Goal: Information Seeking & Learning: Check status

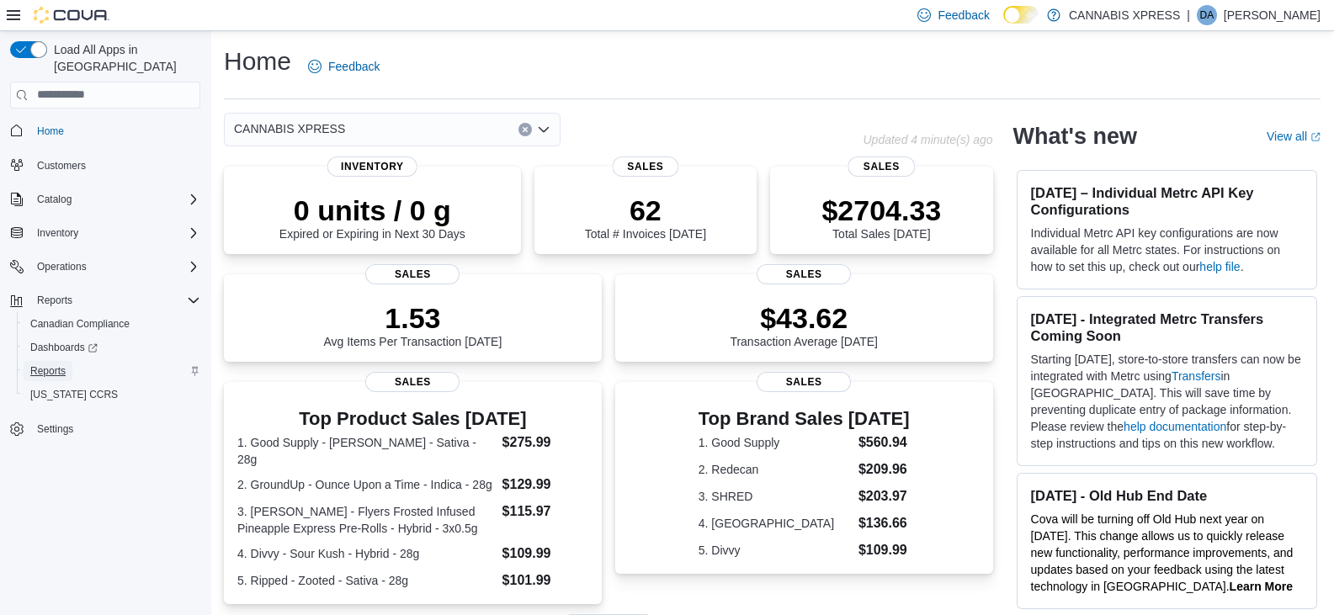
click at [35, 364] on span "Reports" at bounding box center [47, 370] width 35 height 13
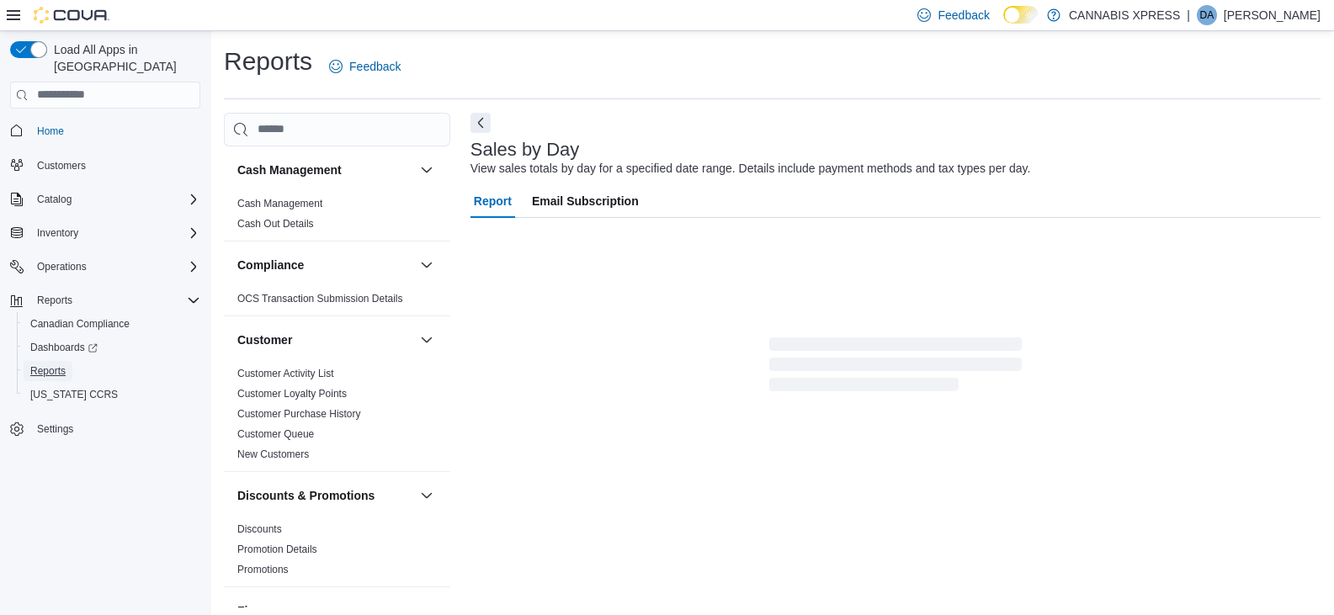
scroll to position [6, 0]
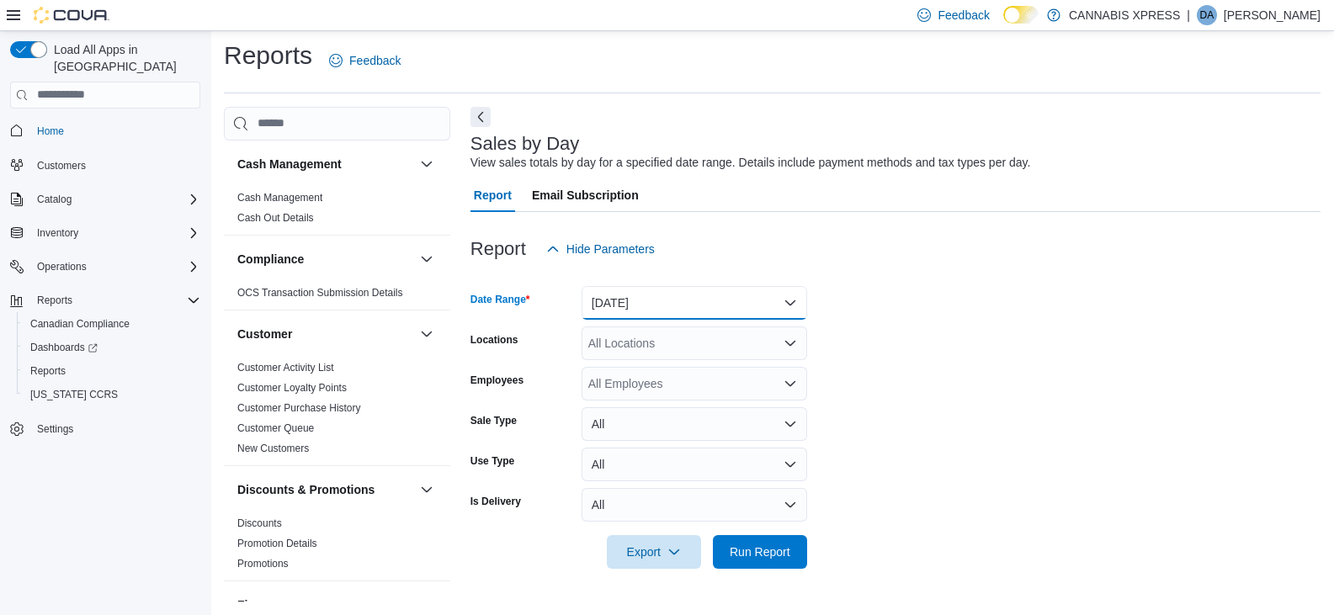
click at [611, 306] on button "[DATE]" at bounding box center [695, 303] width 226 height 34
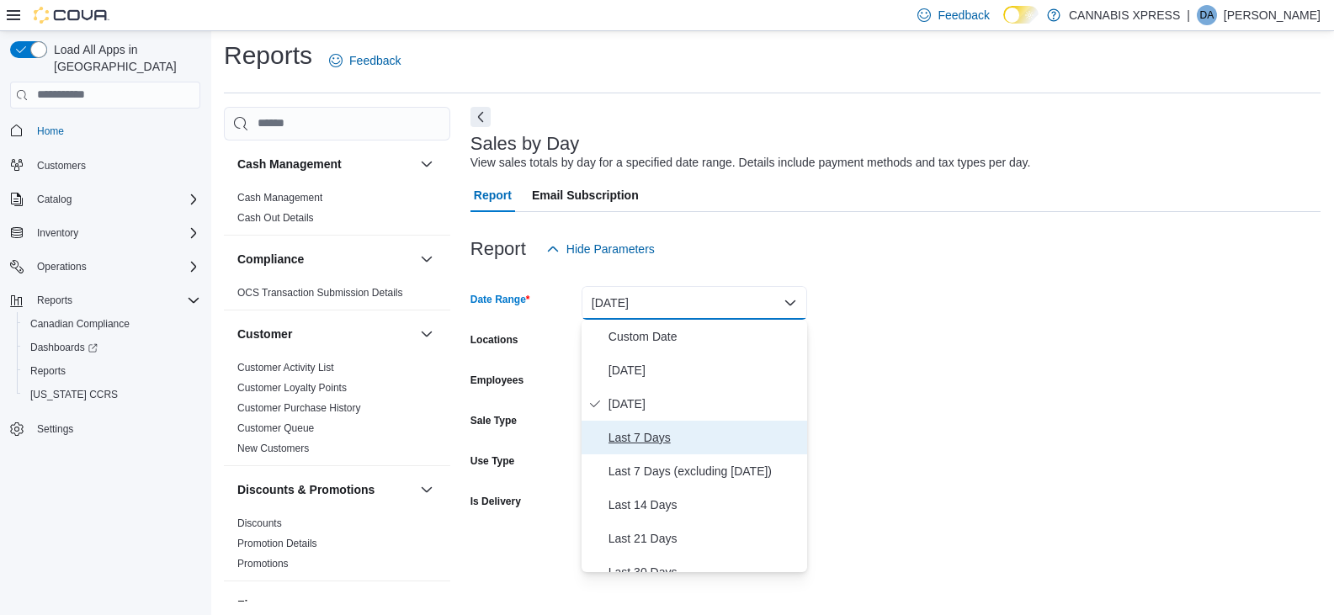
click at [596, 431] on icon "Select listbox" at bounding box center [594, 437] width 13 height 13
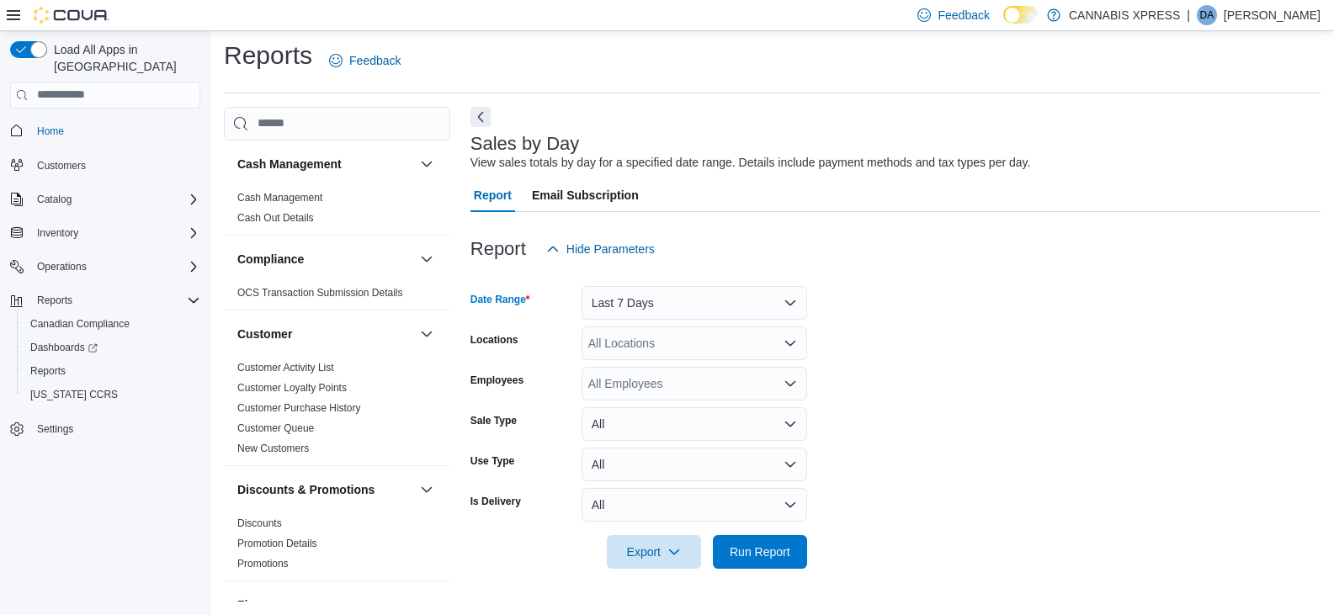
click at [609, 331] on div "All Locations" at bounding box center [695, 344] width 226 height 34
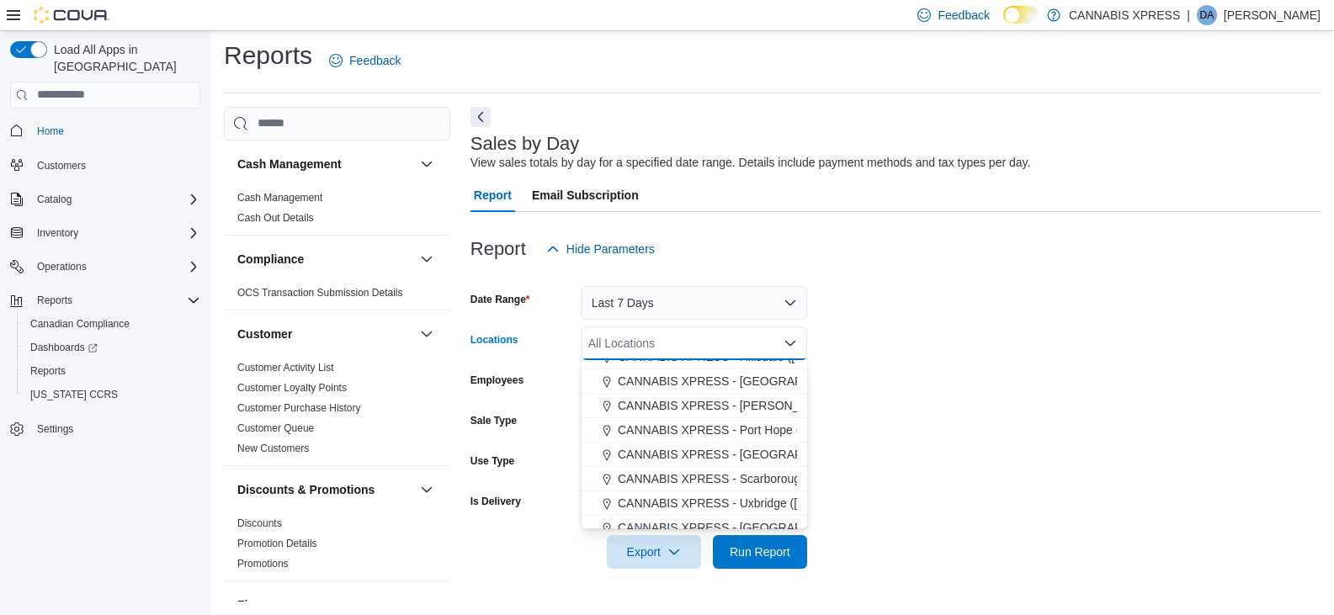
scroll to position [168, 0]
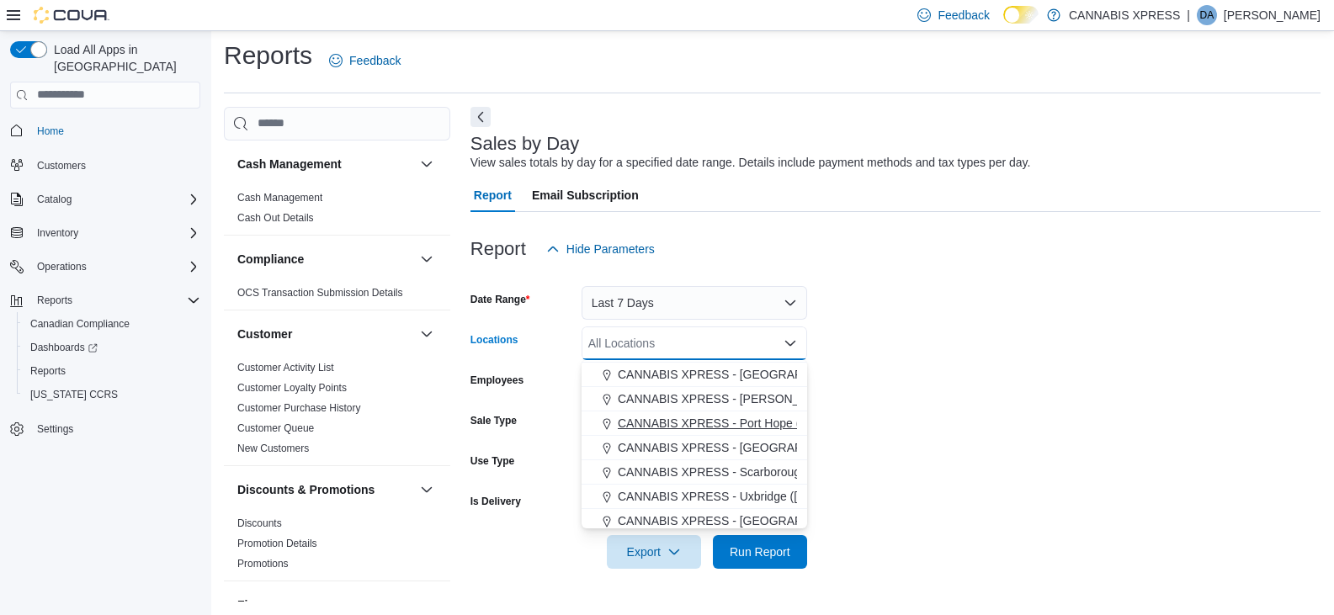
click at [667, 423] on span "CANNABIS XPRESS - Port Hope ([PERSON_NAME] Drive)" at bounding box center [775, 423] width 314 height 17
click at [957, 391] on form "Date Range Last 7 Days Locations CANNABIS XPRESS - [GEOGRAPHIC_DATA] ([PERSON_N…" at bounding box center [896, 417] width 850 height 303
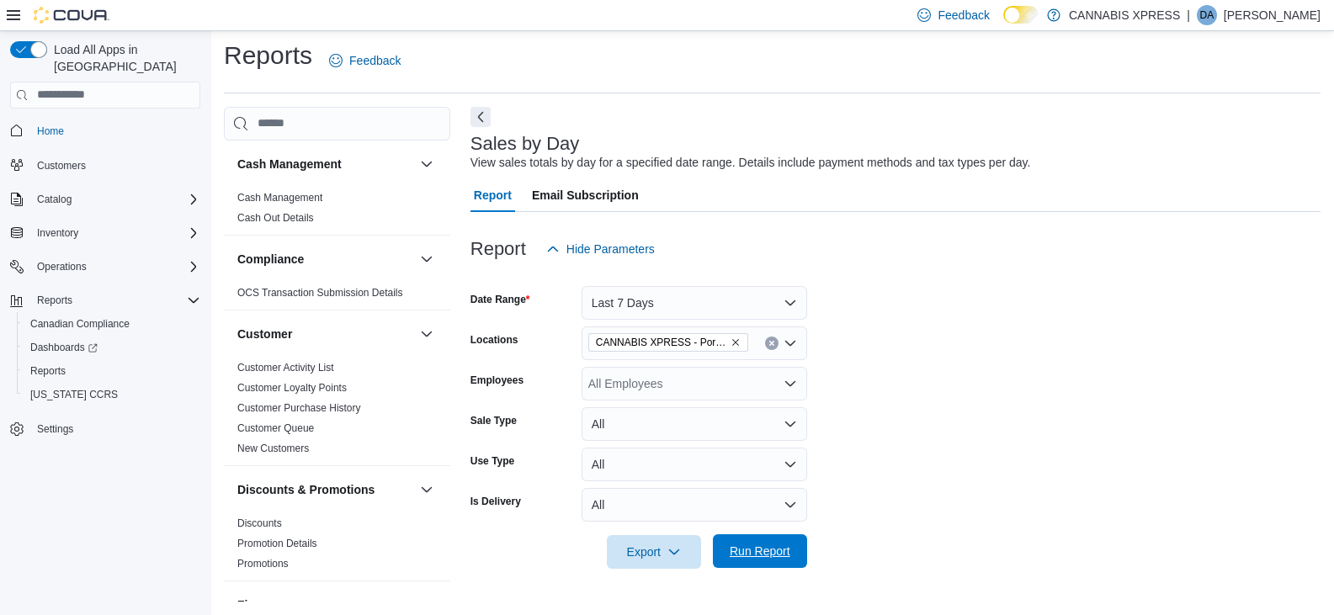
click at [771, 545] on span "Run Report" at bounding box center [760, 551] width 61 height 17
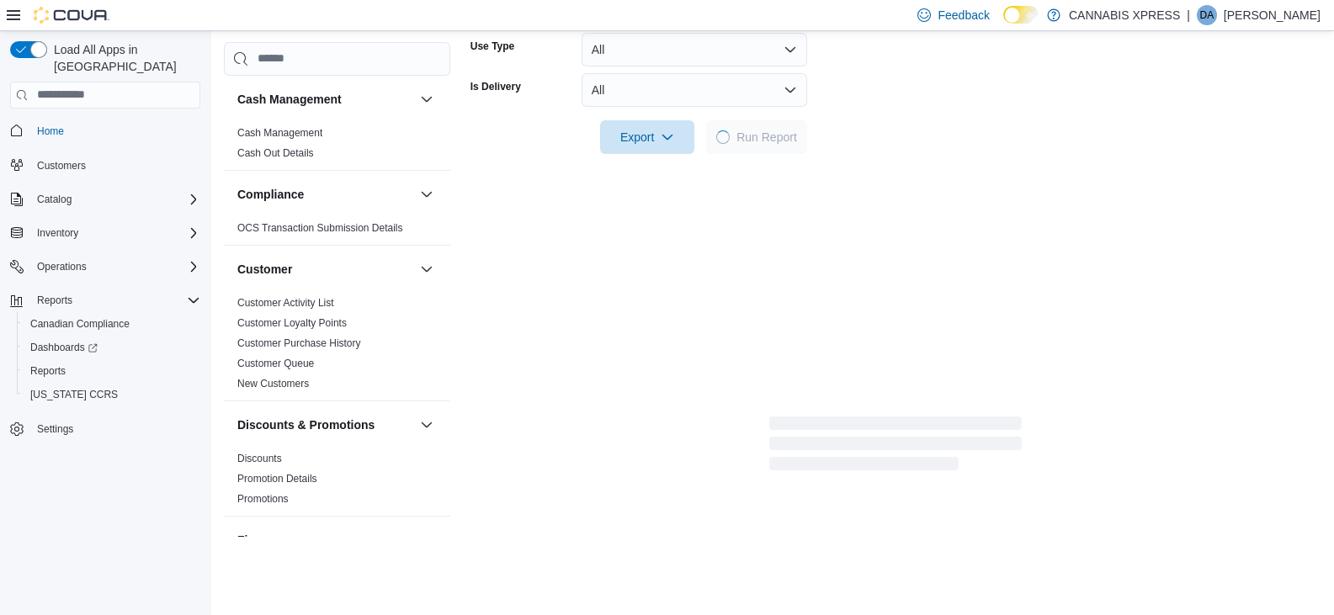
scroll to position [427, 0]
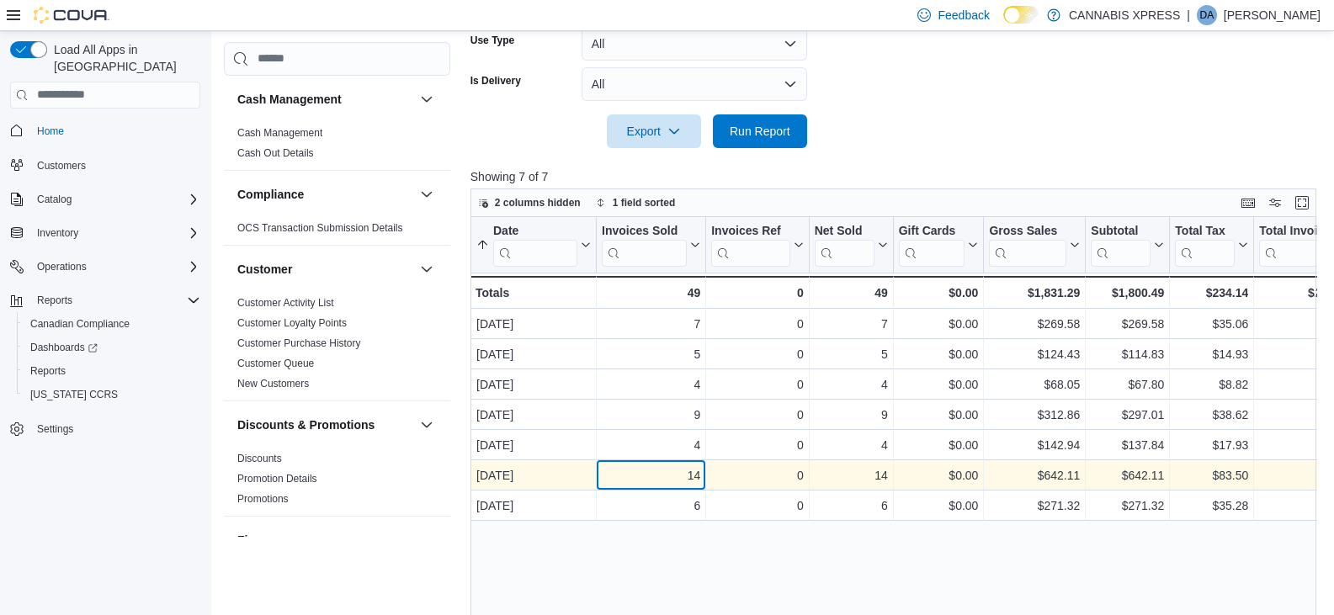
click at [673, 481] on div "14" at bounding box center [651, 475] width 98 height 20
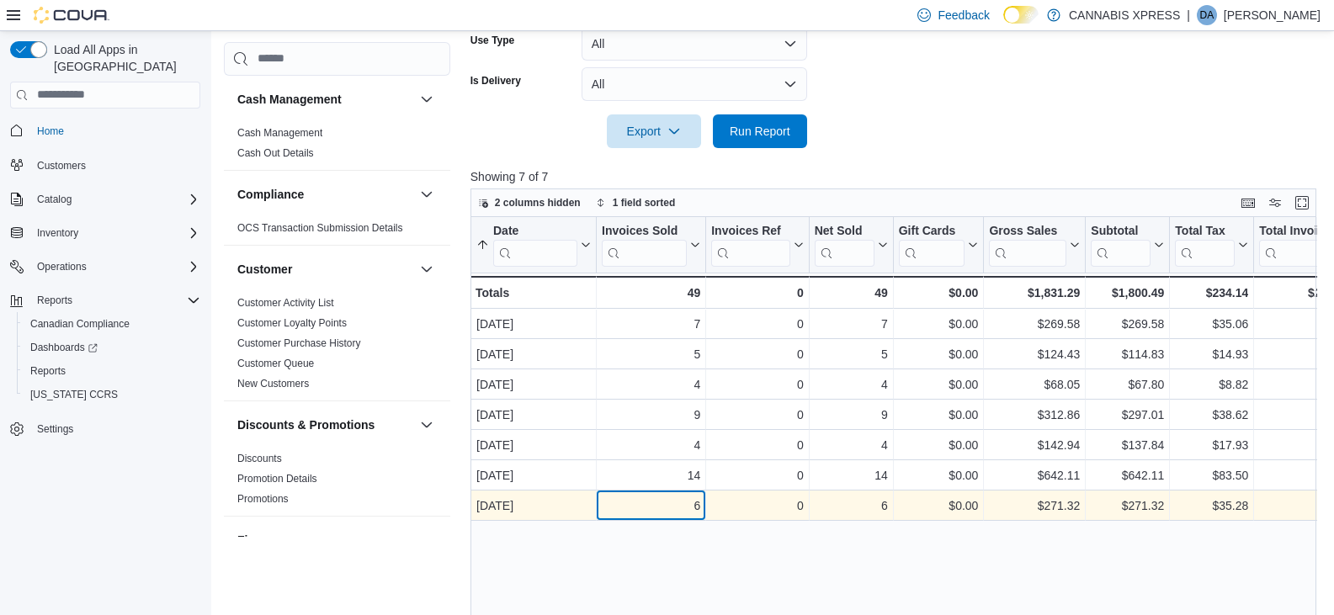
click at [657, 499] on div "6" at bounding box center [651, 506] width 98 height 20
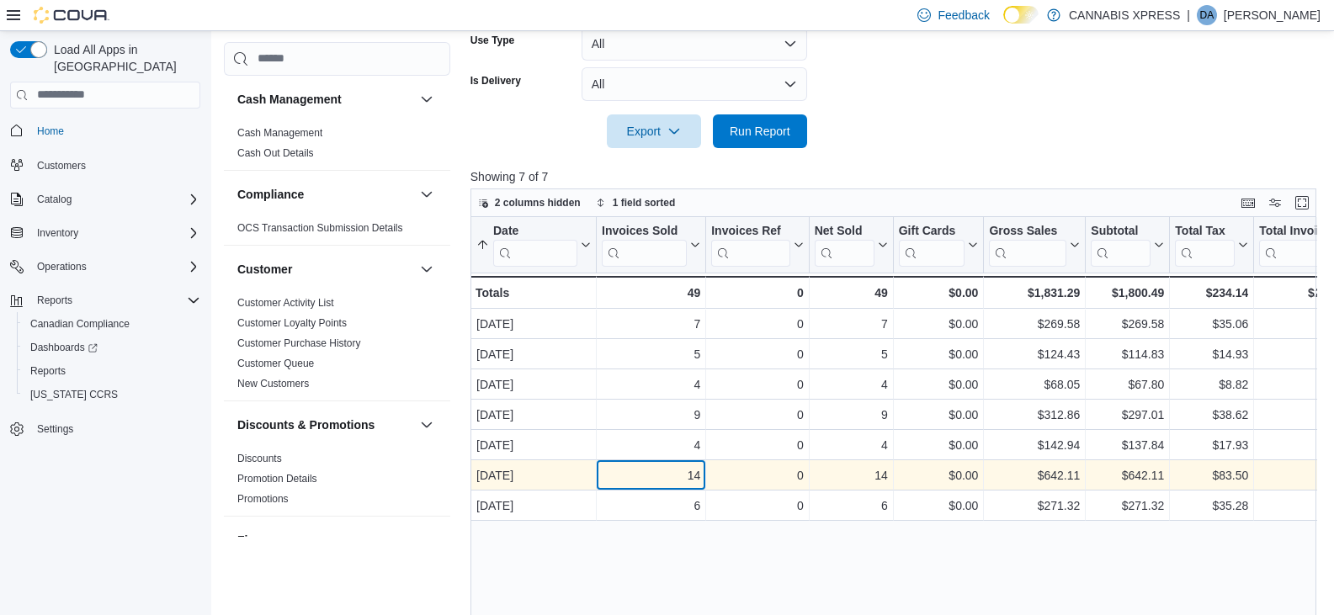
click at [657, 471] on div "14" at bounding box center [651, 475] width 98 height 20
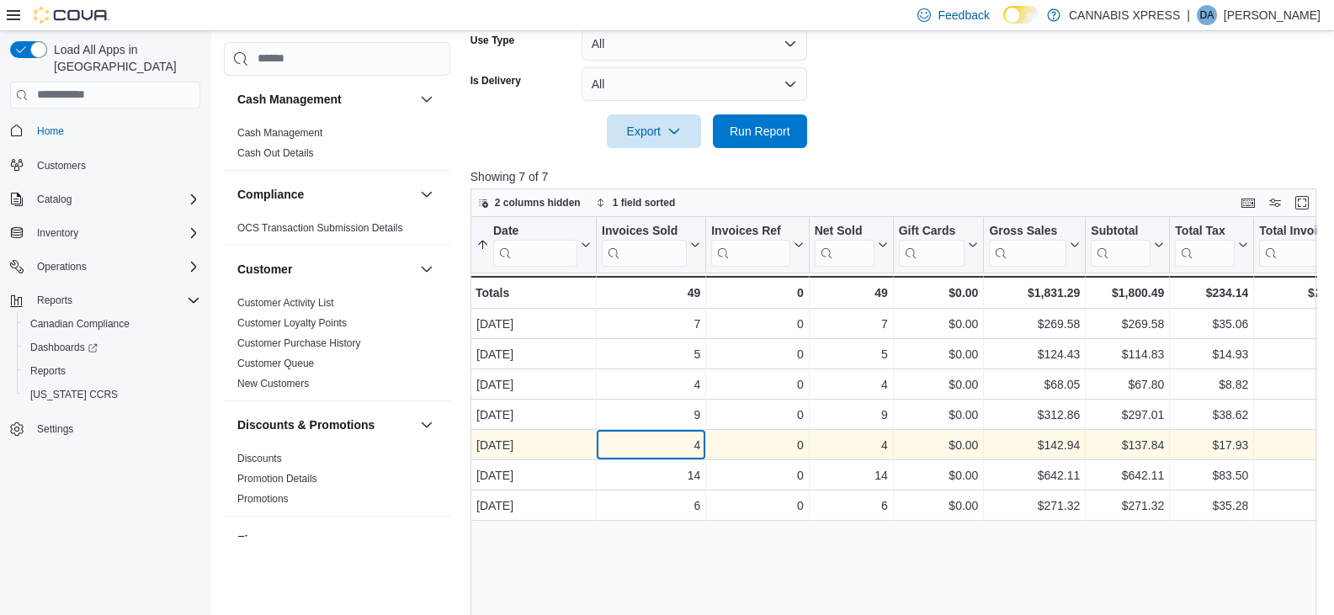
click at [664, 446] on div "4" at bounding box center [651, 445] width 98 height 20
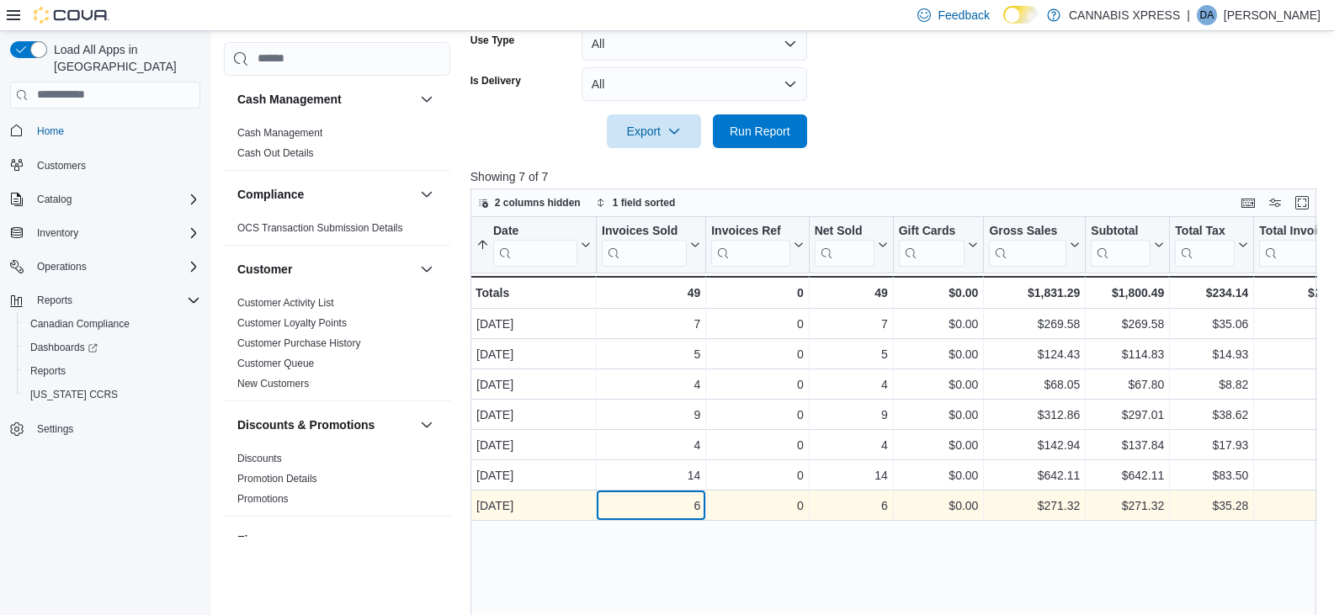
click at [628, 504] on div "6" at bounding box center [651, 506] width 98 height 20
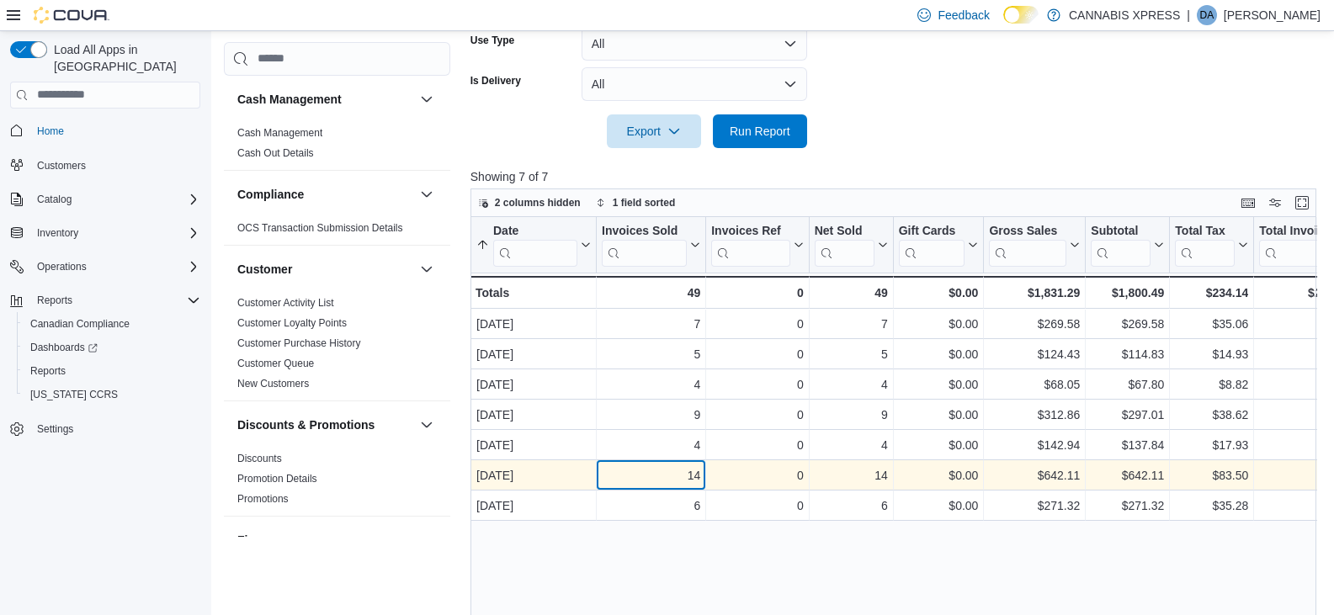
click at [631, 465] on div "14" at bounding box center [651, 475] width 98 height 20
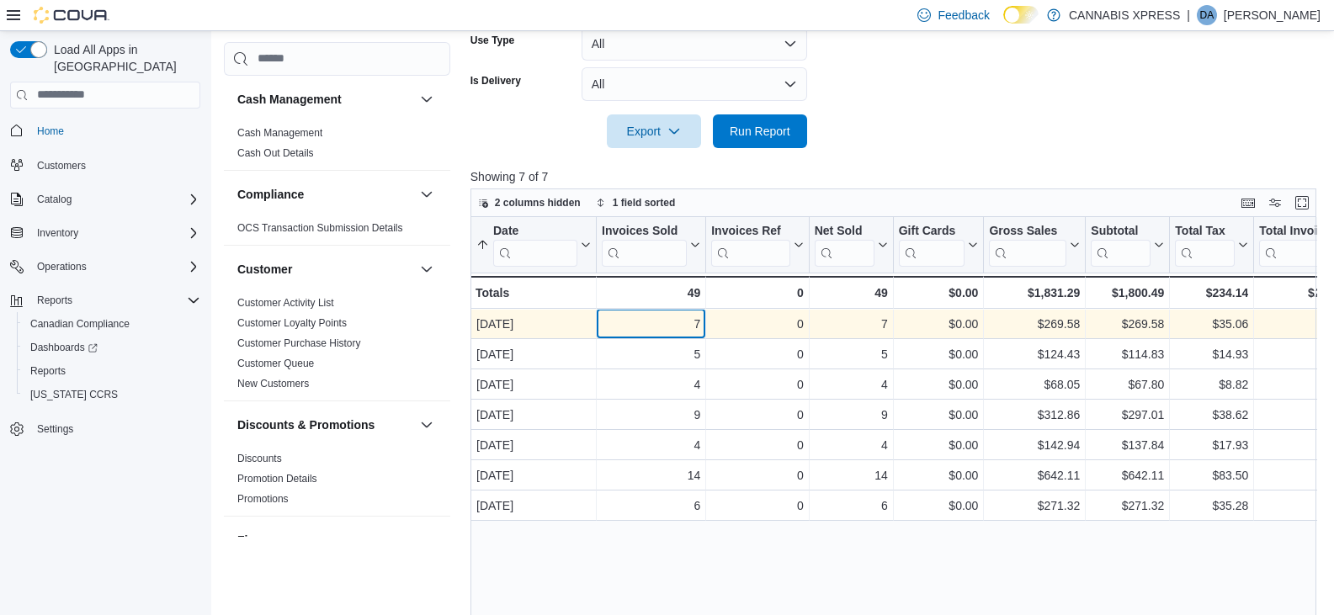
click at [667, 320] on div "7" at bounding box center [651, 324] width 98 height 20
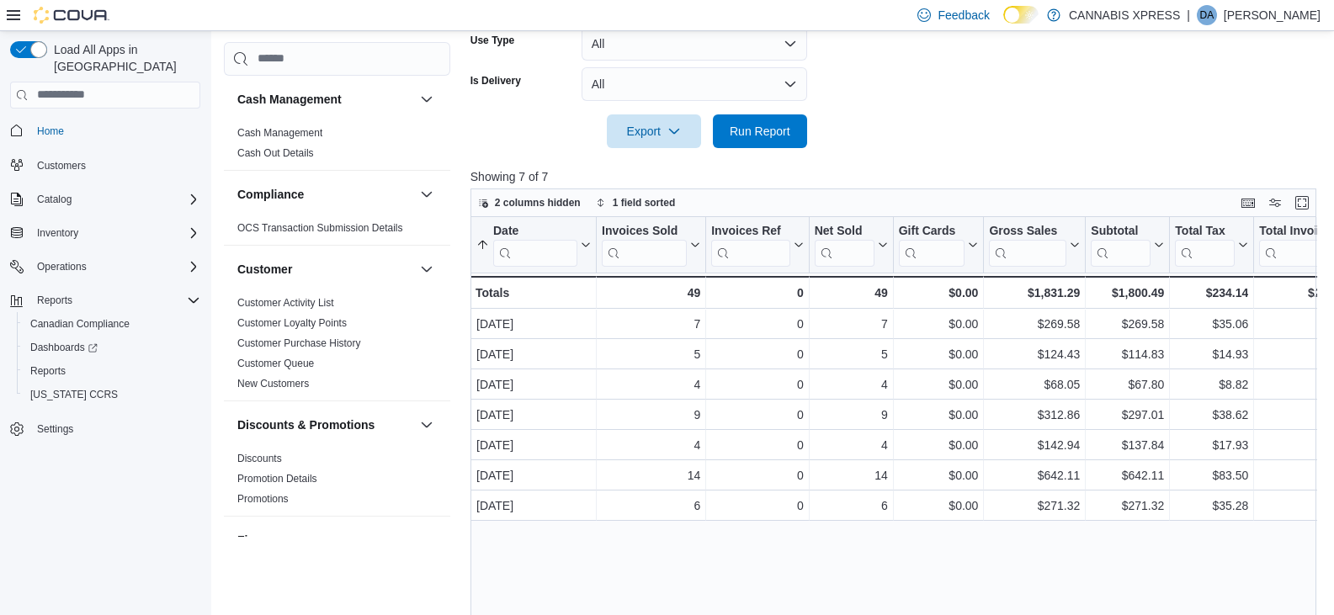
click at [600, 542] on div "Date Sorted ascending . Click to view column header actions Invoices Sold Click…" at bounding box center [898, 449] width 854 height 464
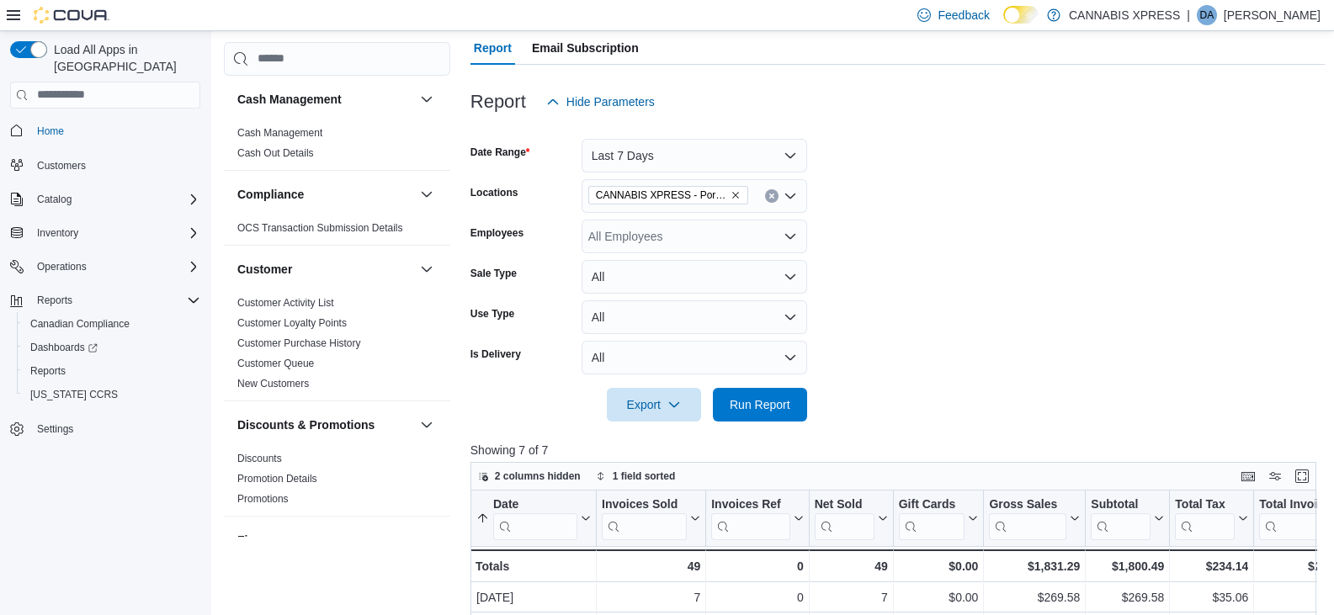
scroll to position [84, 0]
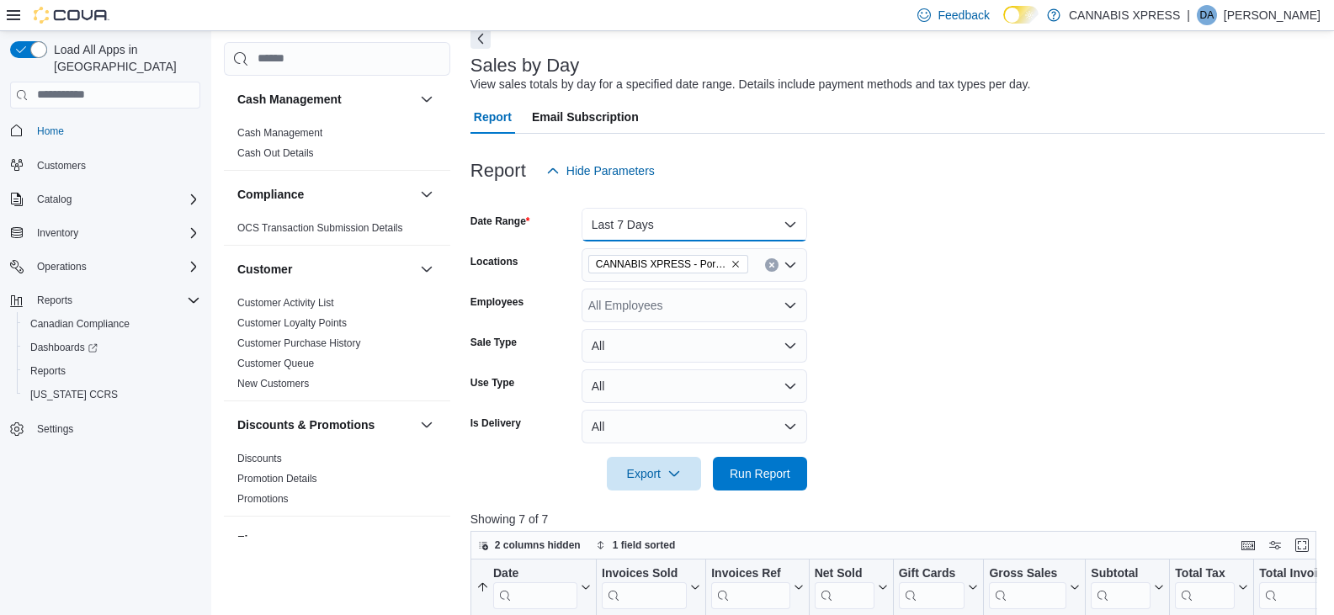
click at [642, 227] on button "Last 7 Days" at bounding box center [695, 225] width 226 height 34
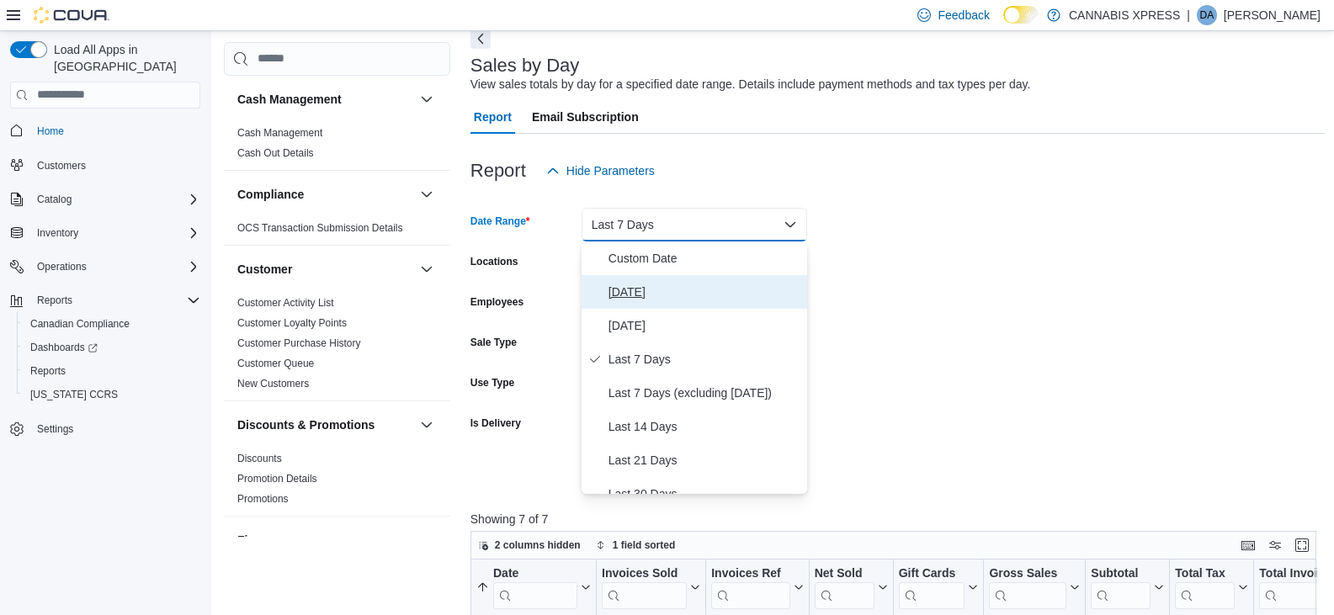
click at [609, 285] on span "[DATE]" at bounding box center [705, 292] width 192 height 20
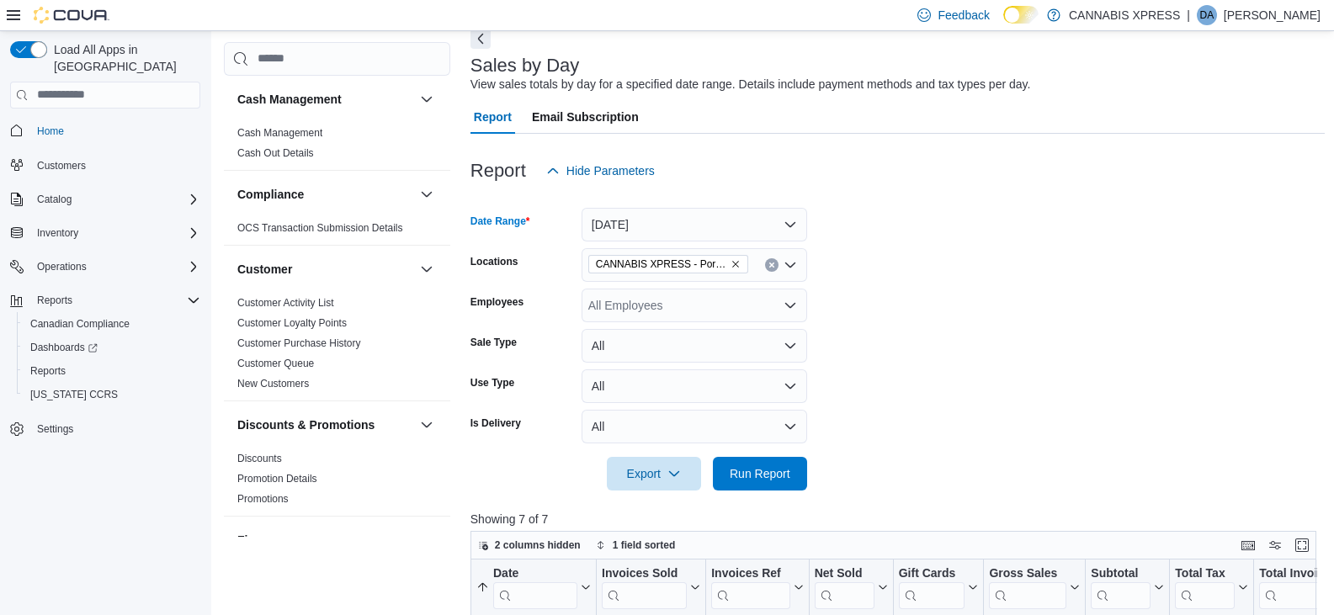
click at [1048, 400] on form "Date Range [DATE] Locations CANNABIS XPRESS - [GEOGRAPHIC_DATA] ([PERSON_NAME] …" at bounding box center [898, 339] width 854 height 303
click at [796, 470] on button "Run Report" at bounding box center [760, 473] width 94 height 34
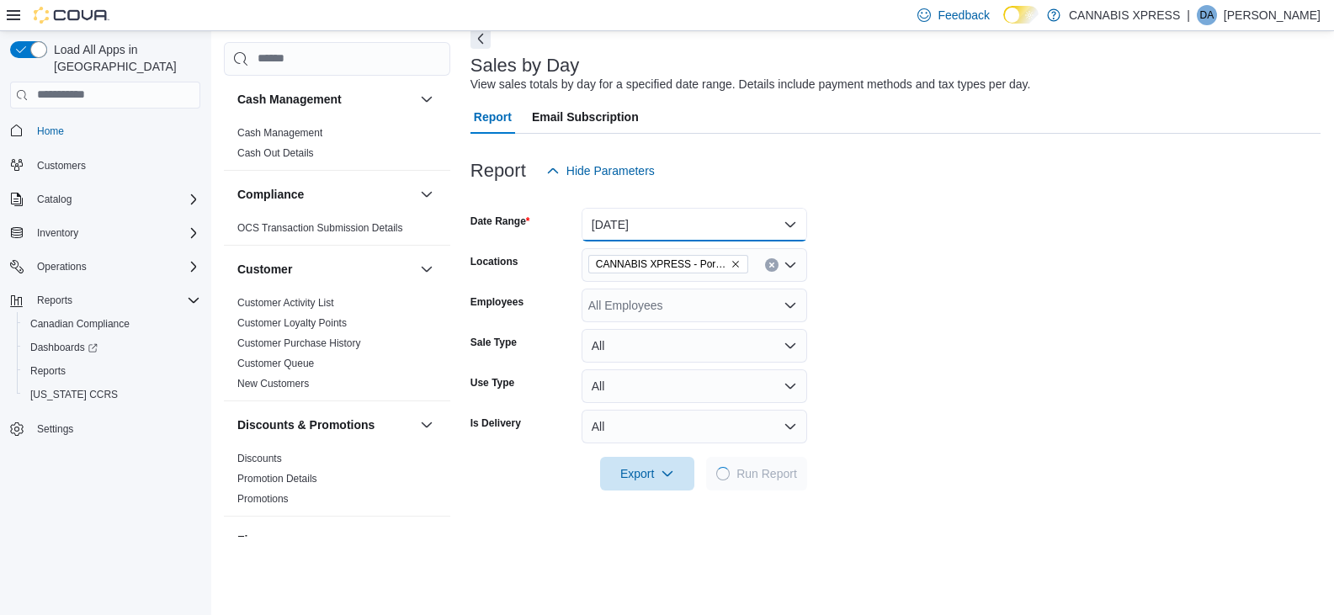
click at [668, 223] on button "[DATE]" at bounding box center [695, 225] width 226 height 34
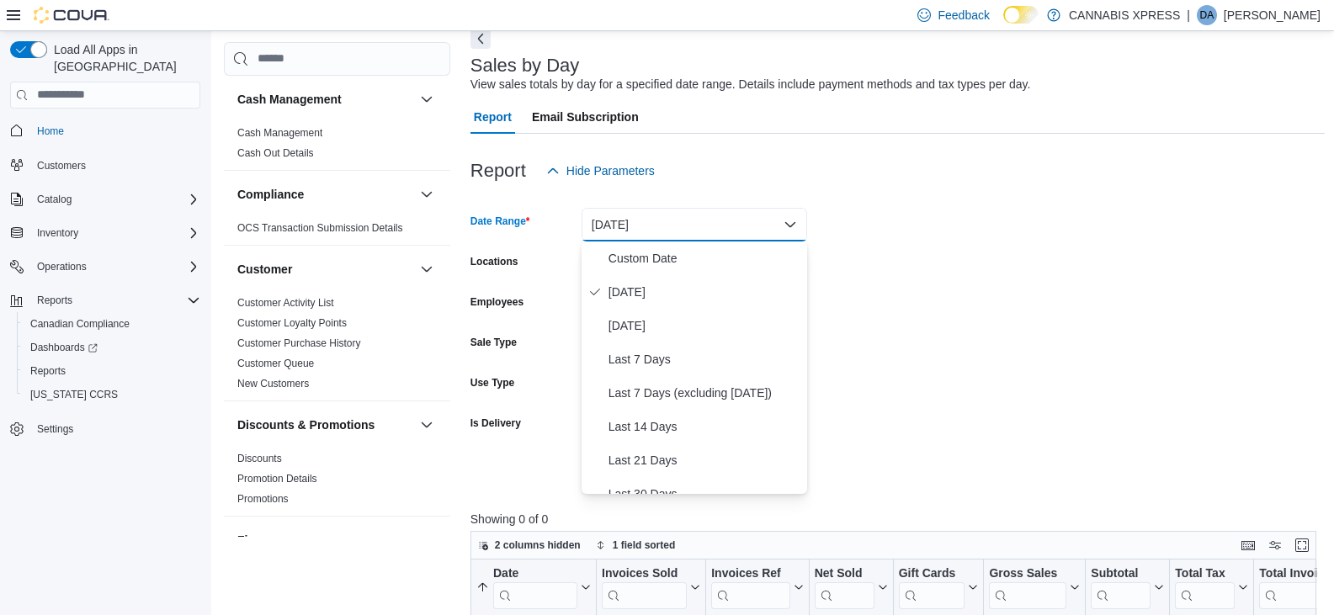
click at [1026, 422] on form "Date Range [DATE] Locations CANNABIS XPRESS - [GEOGRAPHIC_DATA] ([PERSON_NAME] …" at bounding box center [898, 339] width 854 height 303
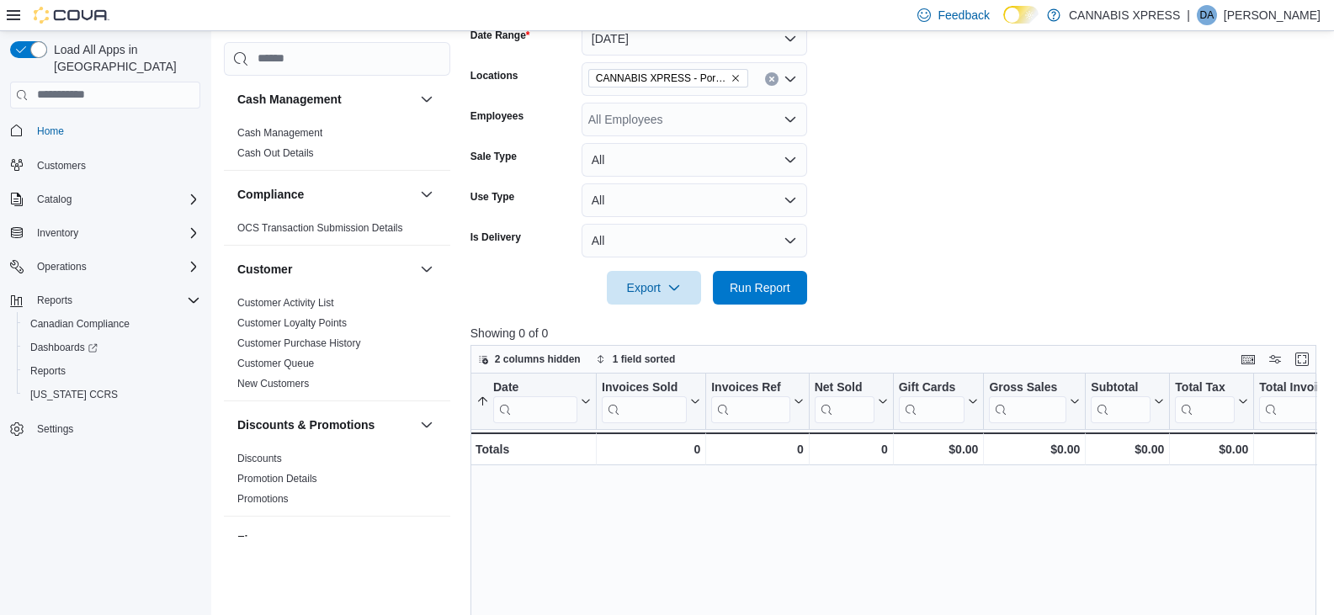
scroll to position [337, 0]
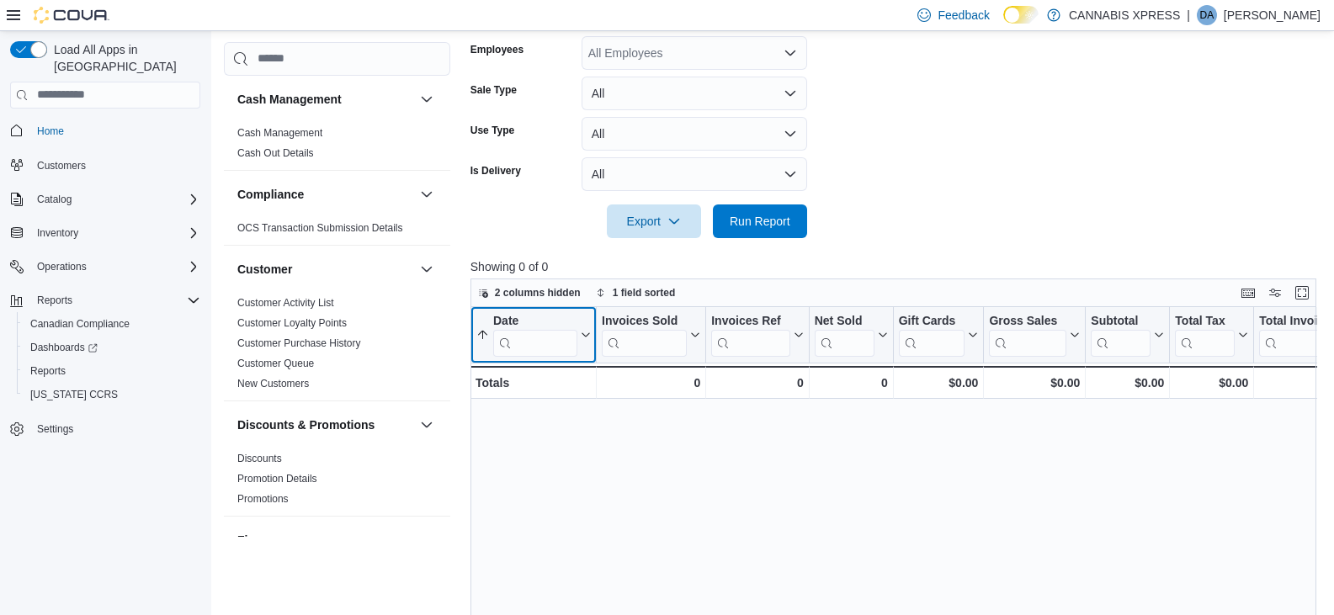
click at [482, 340] on icon at bounding box center [482, 334] width 13 height 13
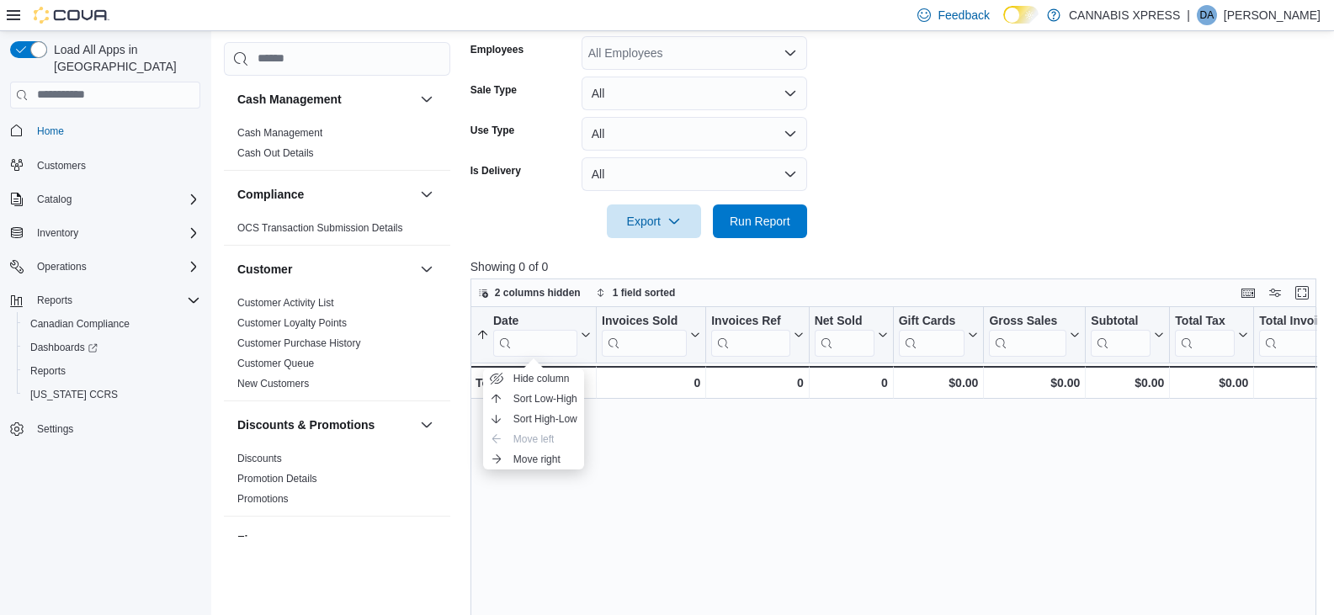
click at [783, 512] on div "Date Sorted ascending . Click to view column header actions Invoices Sold Click…" at bounding box center [898, 539] width 854 height 464
click at [615, 292] on span "1 field sorted" at bounding box center [644, 292] width 63 height 13
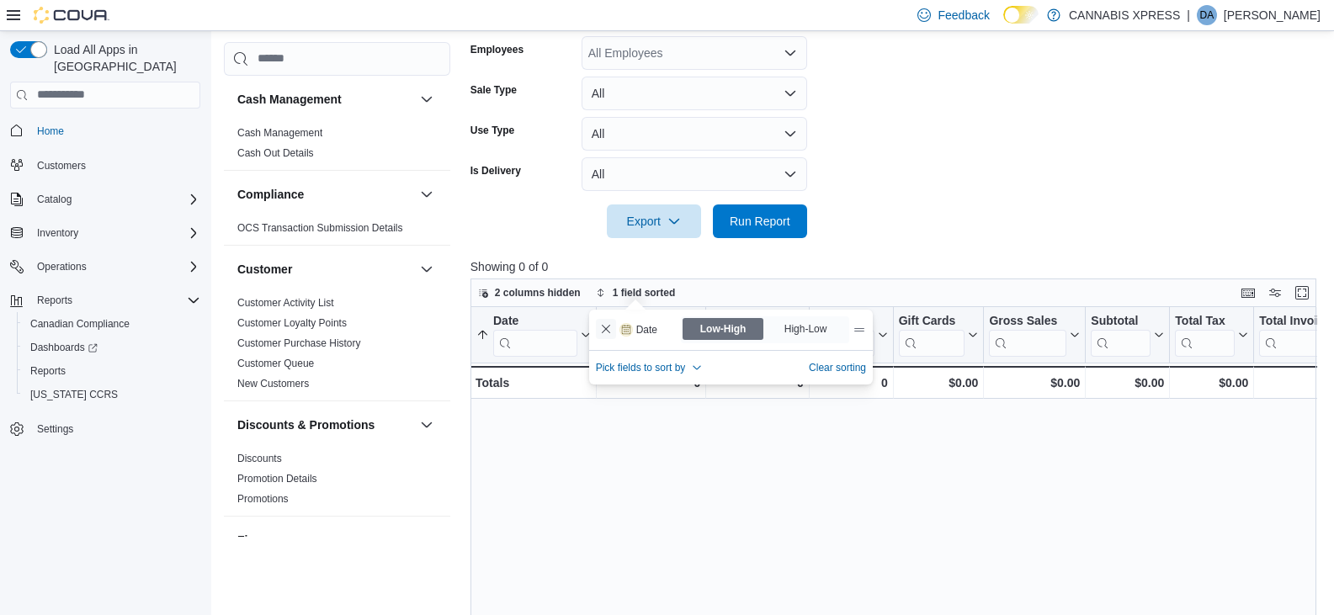
click at [606, 334] on button "Remove Date from data grid sort" at bounding box center [606, 329] width 20 height 20
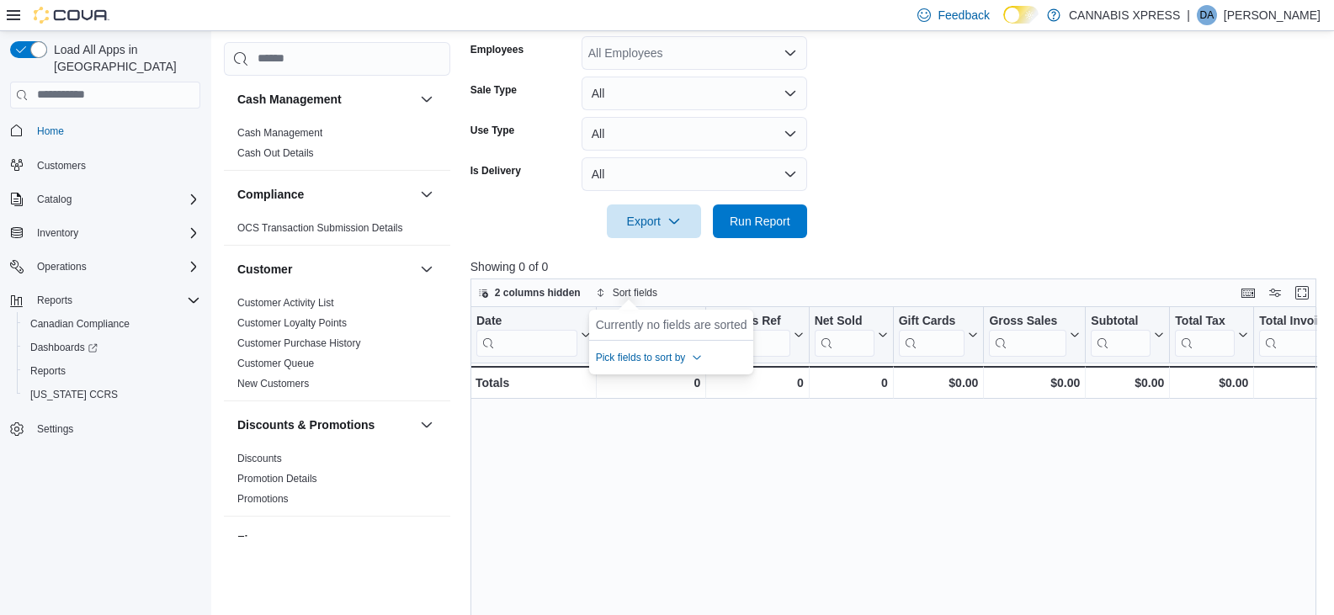
click at [668, 479] on div "Date Click to view column header actions Invoices Sold Click to view column hea…" at bounding box center [898, 539] width 854 height 464
